Goal: Task Accomplishment & Management: Manage account settings

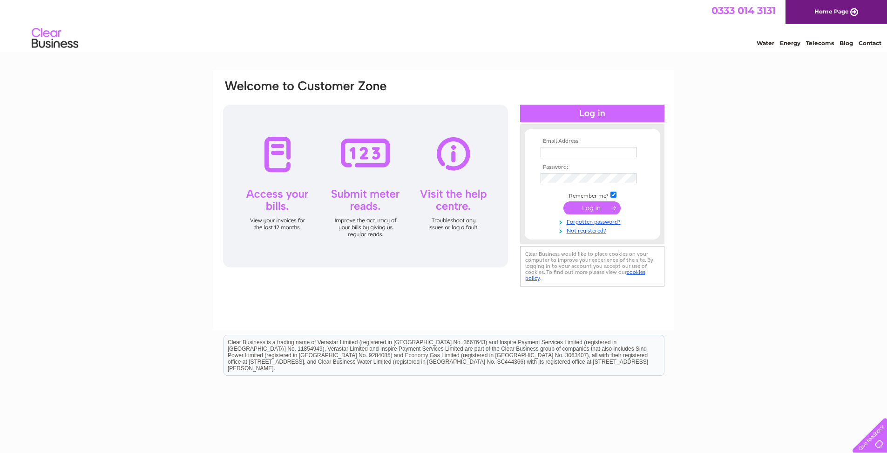
type input "ashrafuc.1986@gmail.com"
click at [581, 205] on input "submit" at bounding box center [591, 208] width 57 height 13
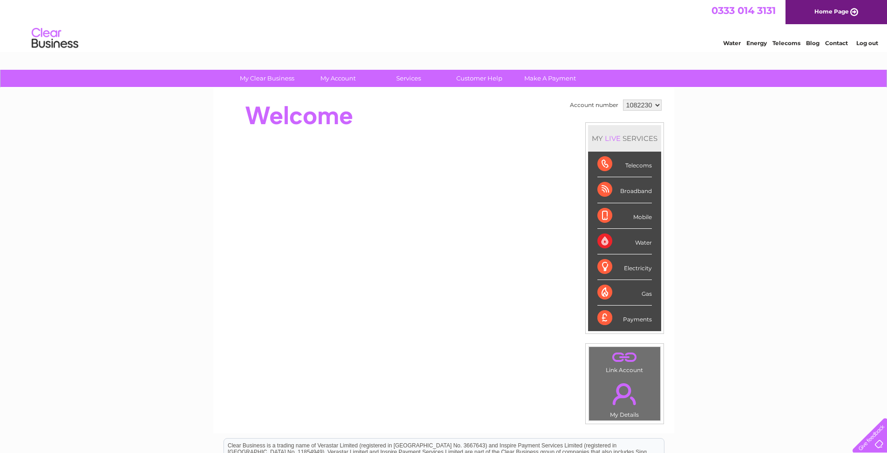
click at [339, 80] on link "My Account" at bounding box center [337, 78] width 77 height 17
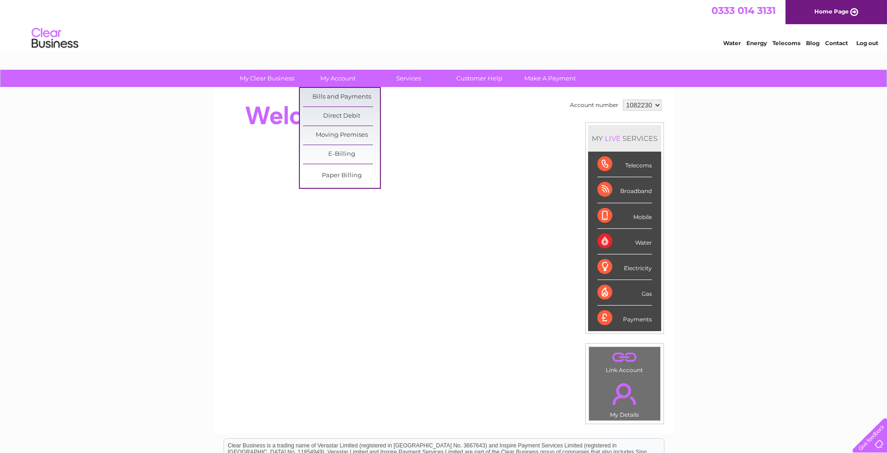
click at [338, 95] on link "Bills and Payments" at bounding box center [341, 97] width 77 height 19
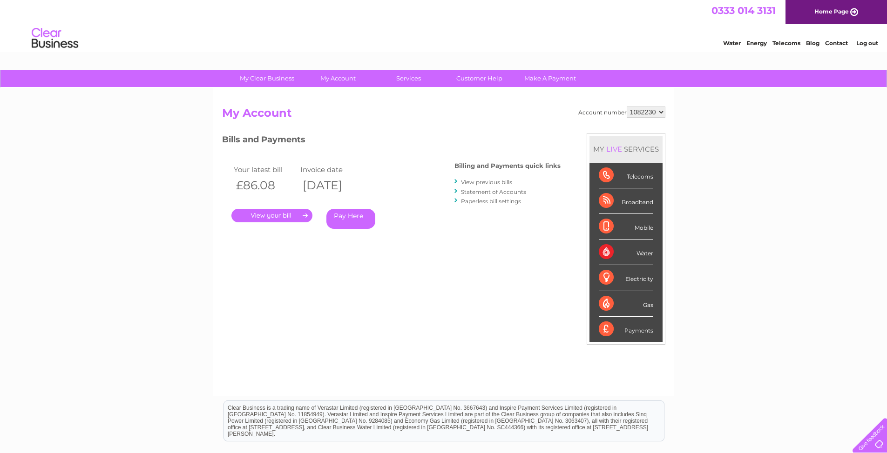
click at [277, 217] on link "." at bounding box center [271, 216] width 81 height 14
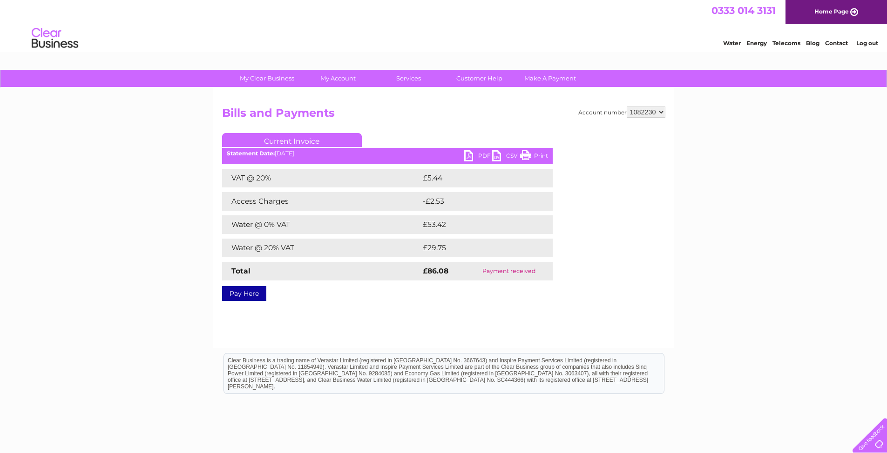
click at [481, 156] on link "PDF" at bounding box center [478, 157] width 28 height 14
